Goal: Transaction & Acquisition: Purchase product/service

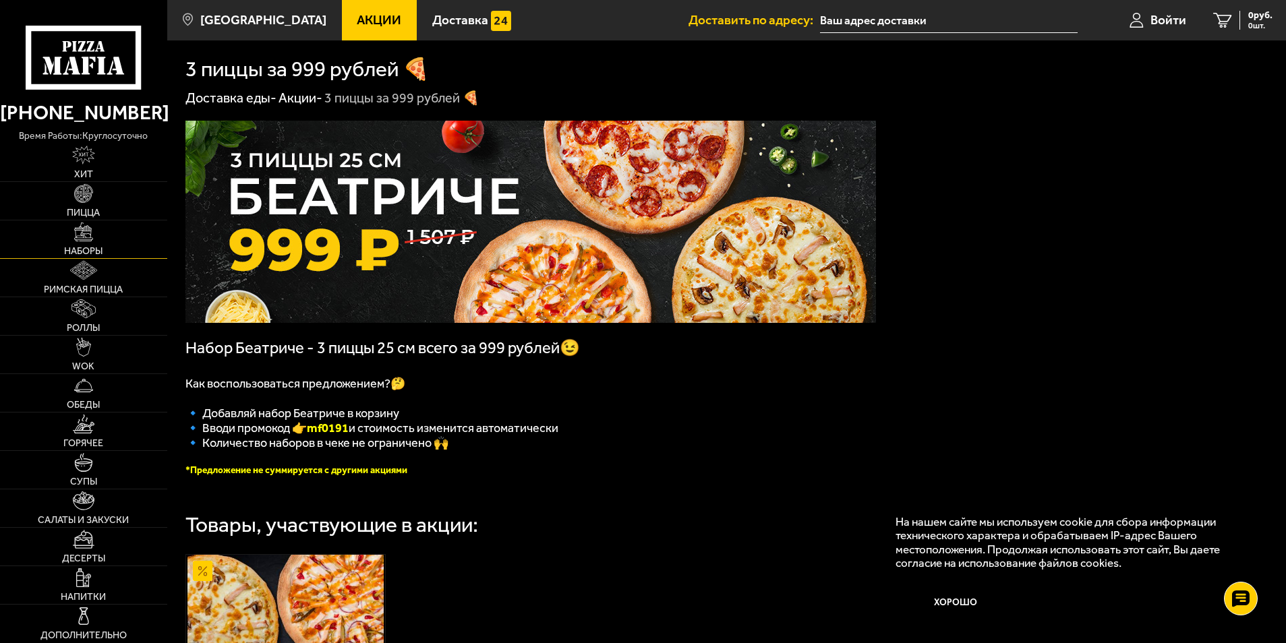
click at [66, 251] on span "Наборы" at bounding box center [83, 251] width 38 height 9
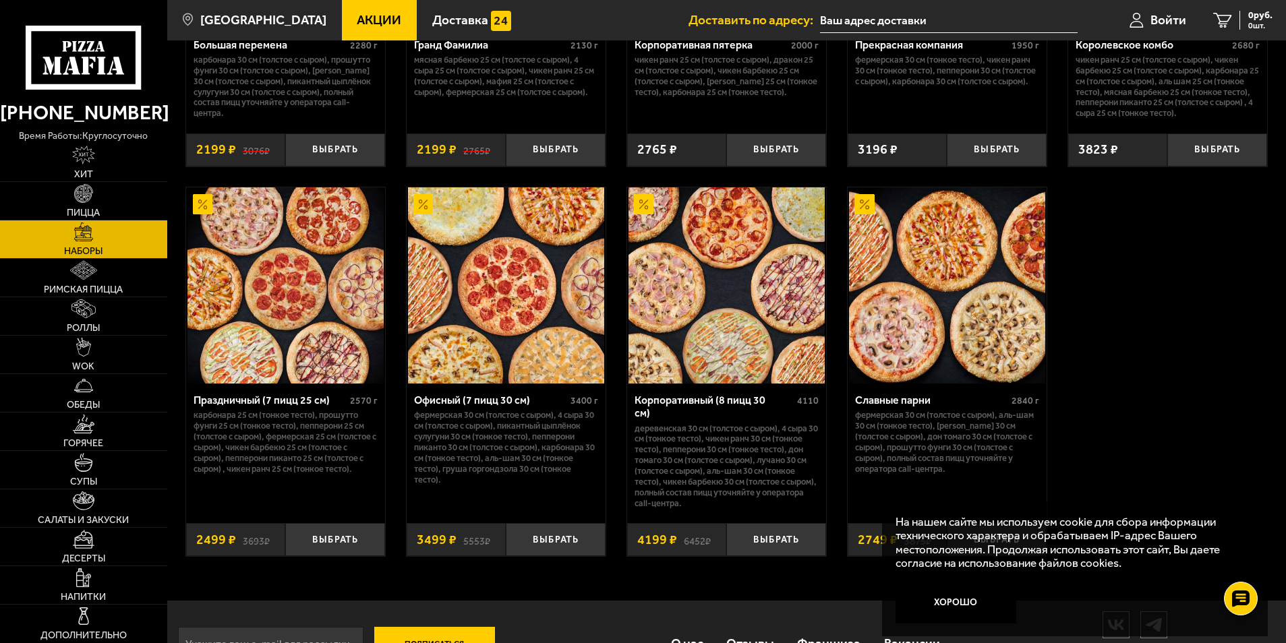
scroll to position [2030, 0]
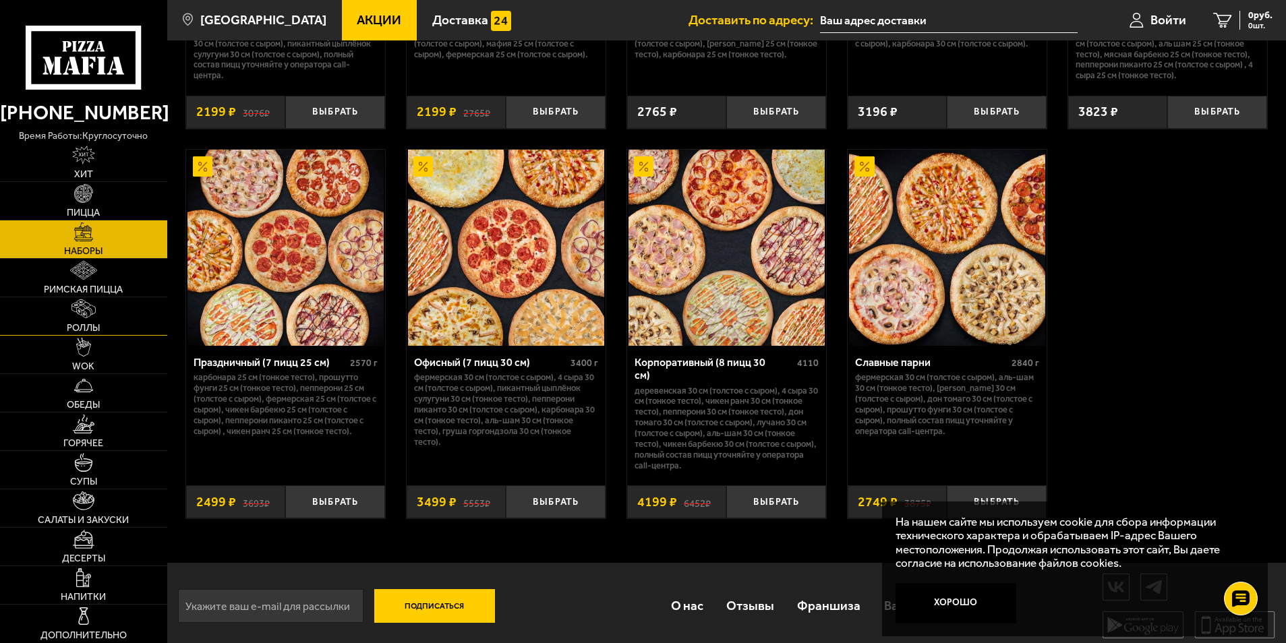
click at [98, 313] on link "Роллы" at bounding box center [83, 316] width 167 height 38
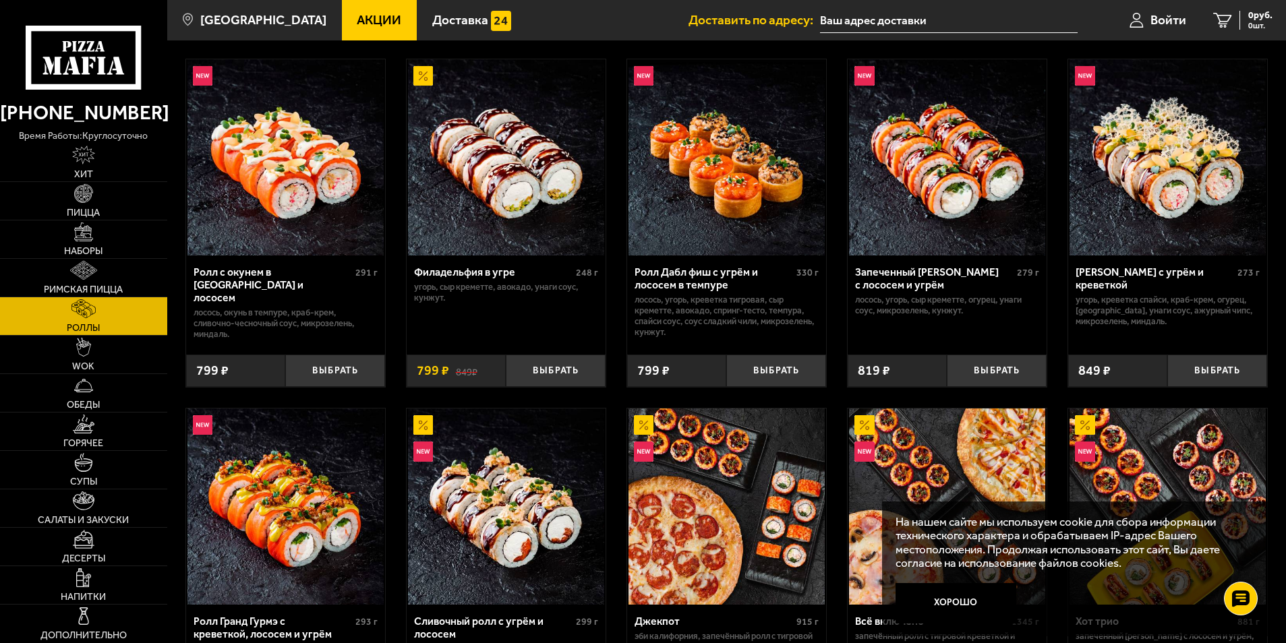
scroll to position [674, 0]
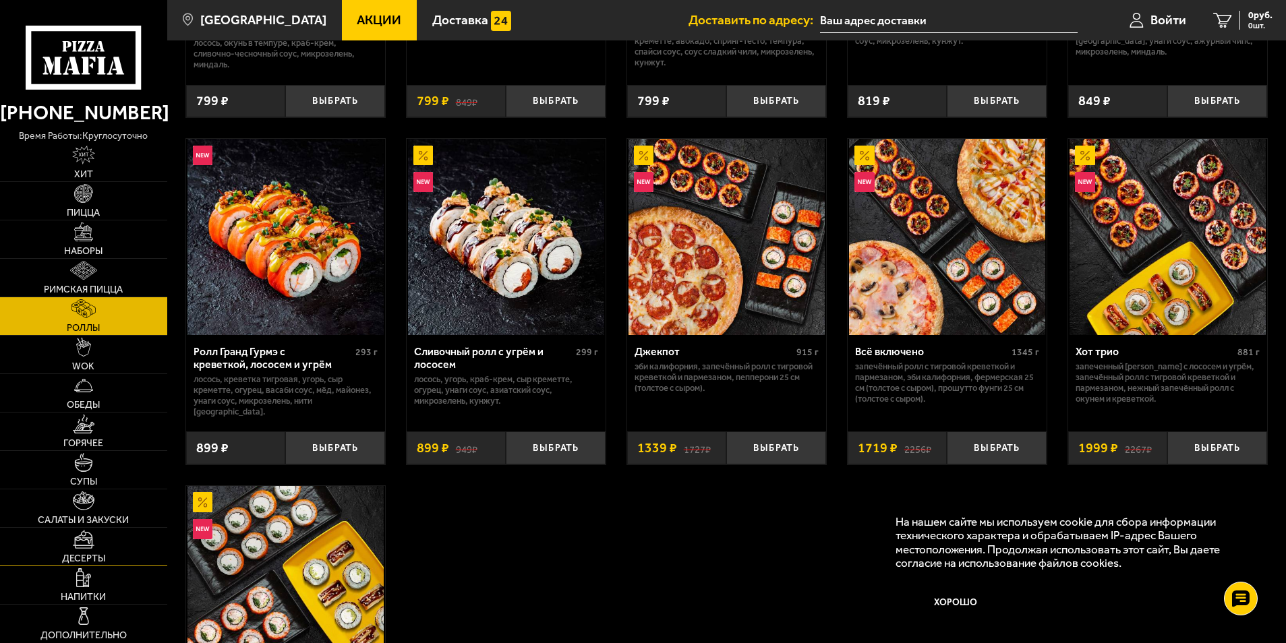
click at [78, 551] on link "Десерты" at bounding box center [83, 547] width 167 height 38
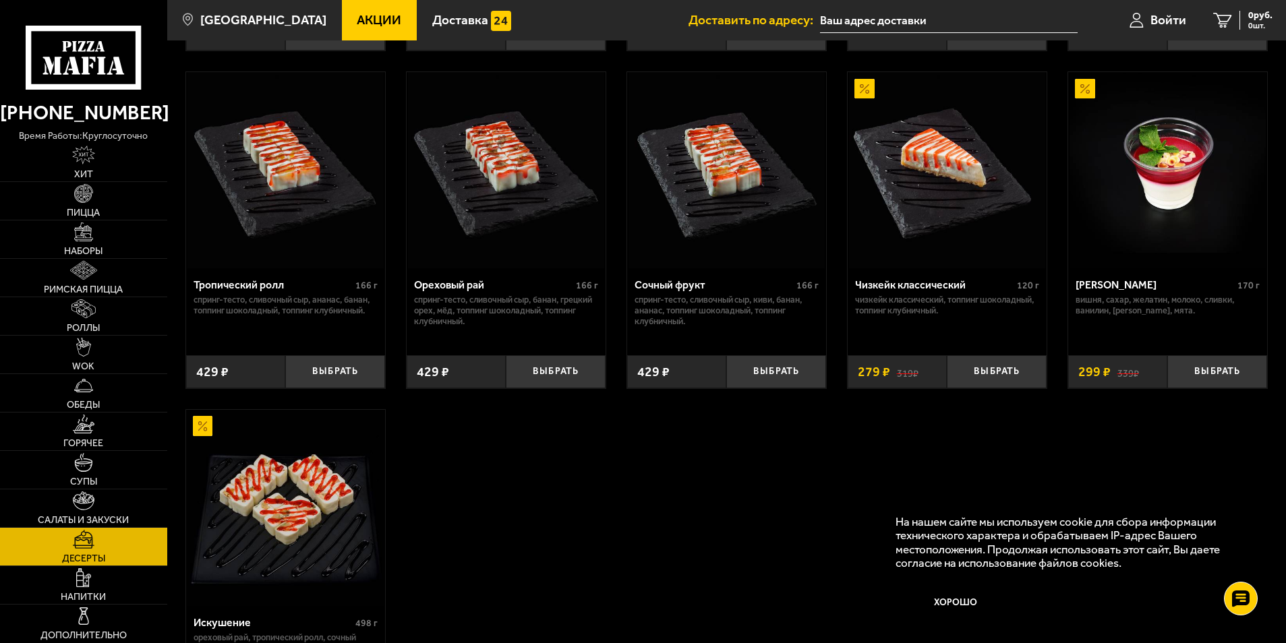
scroll to position [404, 0]
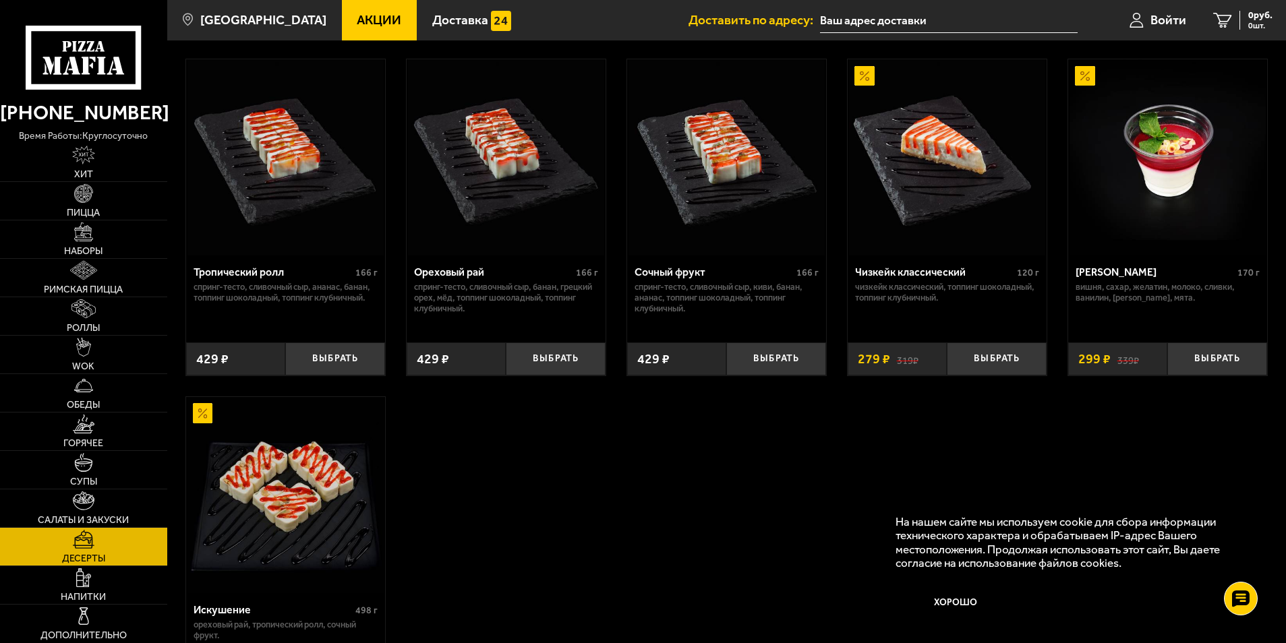
drag, startPoint x: 318, startPoint y: 325, endPoint x: 382, endPoint y: 406, distance: 103.2
drag, startPoint x: 382, startPoint y: 406, endPoint x: 429, endPoint y: 481, distance: 88.5
click at [429, 481] on div "Моти малиновый чизкейк 50 г белый шоколад, творожный сыр, малина, рисовая мука,…" at bounding box center [726, 217] width 1118 height 1029
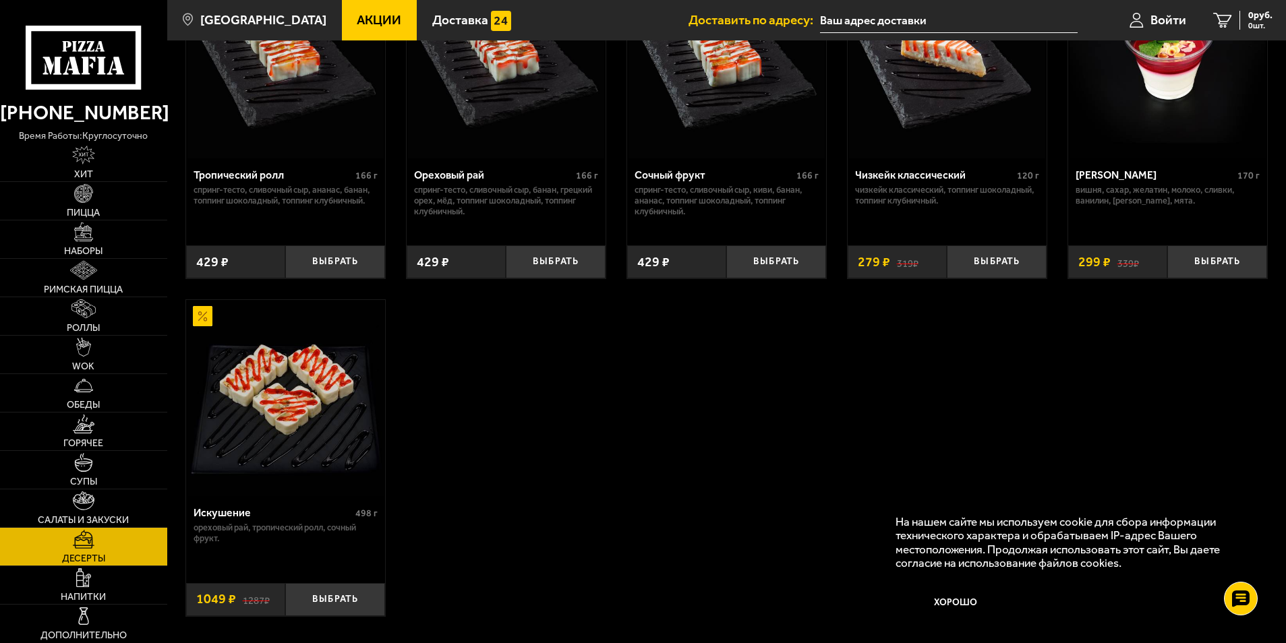
scroll to position [607, 0]
